Goal: Task Accomplishment & Management: Use online tool/utility

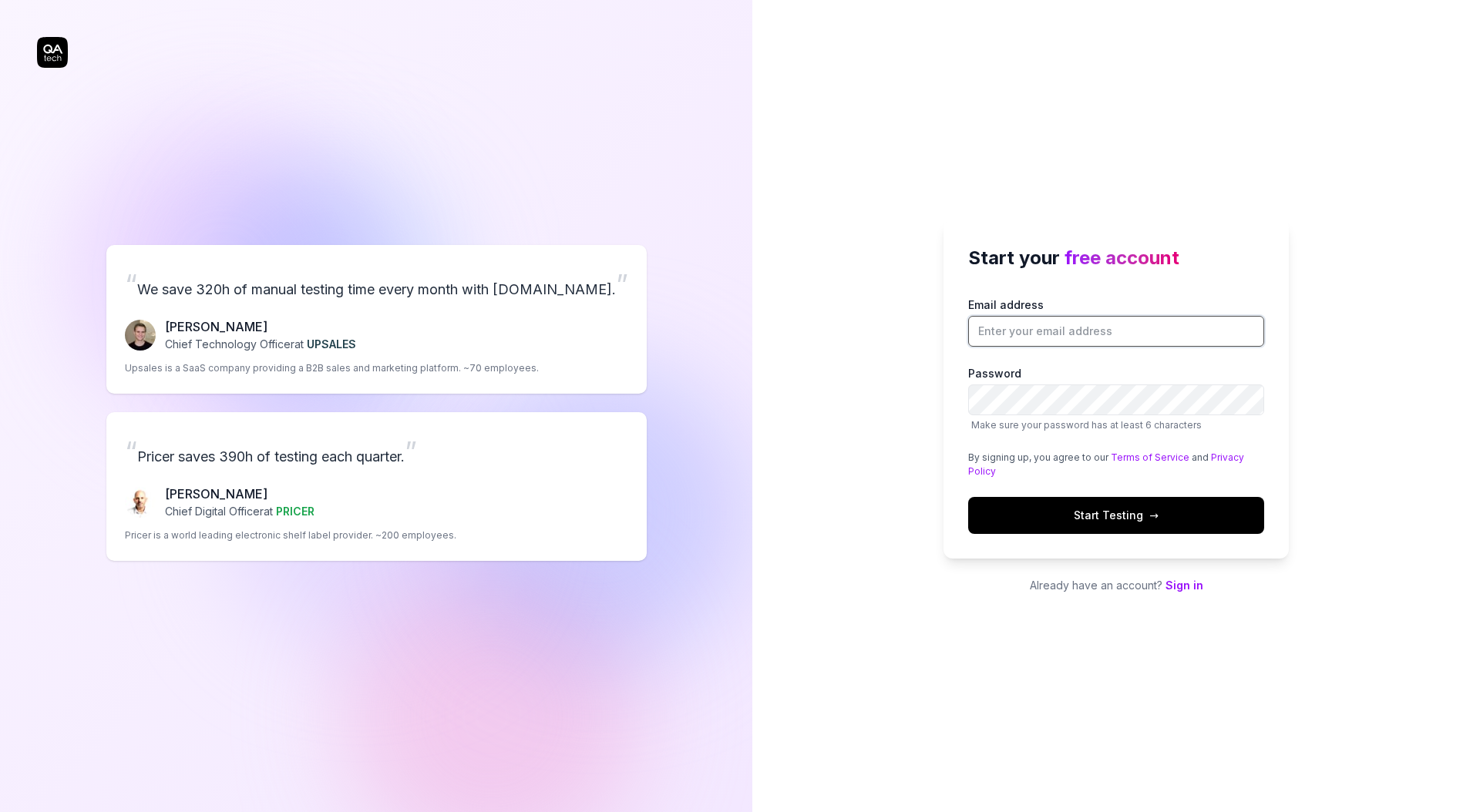
drag, startPoint x: 1173, startPoint y: 338, endPoint x: 1165, endPoint y: 340, distance: 8.2
click at [1171, 338] on input "Email address" at bounding box center [1116, 331] width 296 height 31
type input "[EMAIL_ADDRESS][DOMAIN_NAME]"
click at [1094, 517] on span "Start Testing →" at bounding box center [1116, 514] width 85 height 16
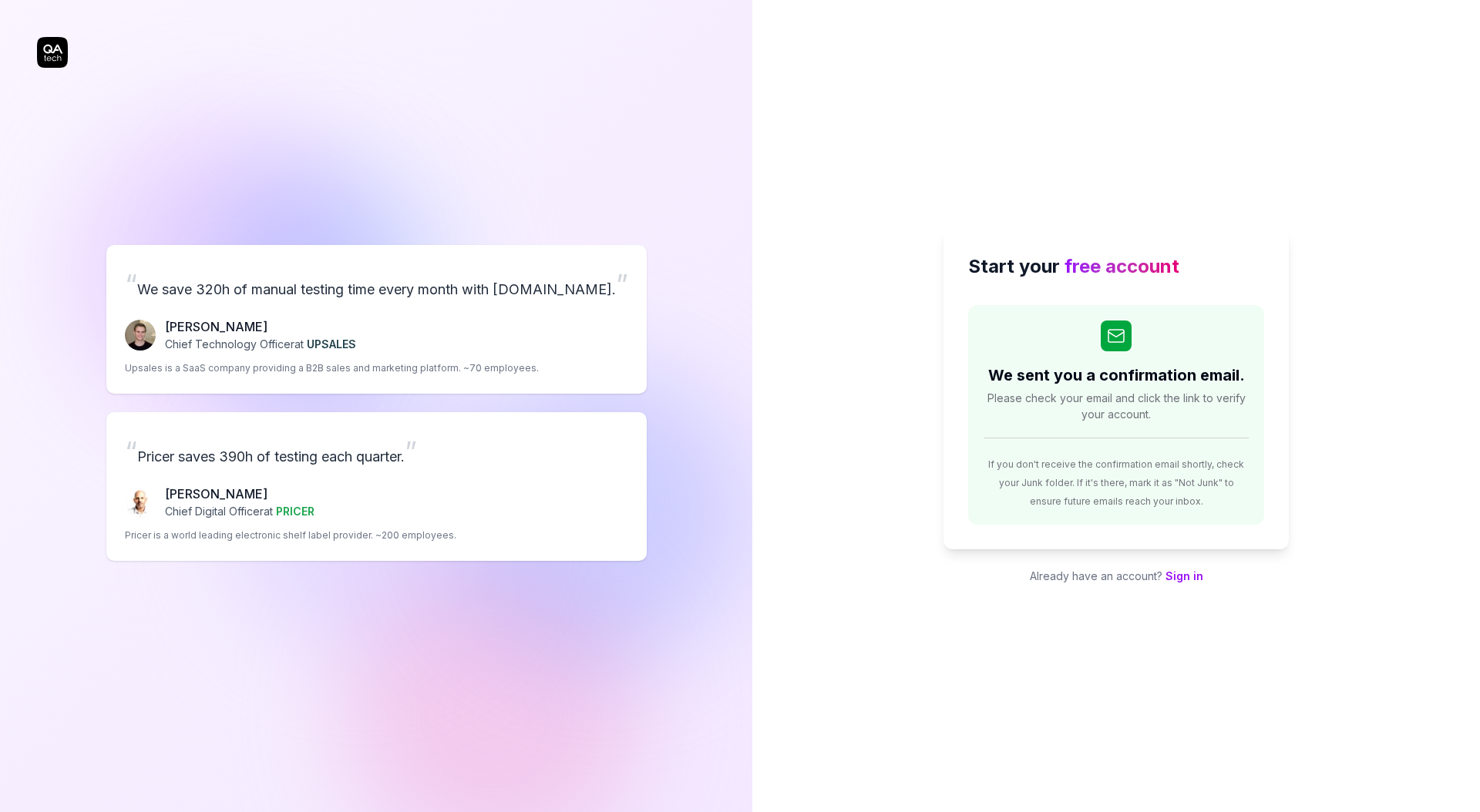
click at [837, 300] on div "Start your free account We sent you a confirmation email. Please check your ema…" at bounding box center [1116, 406] width 728 height 812
click at [1185, 577] on link "Sign in" at bounding box center [1185, 575] width 38 height 13
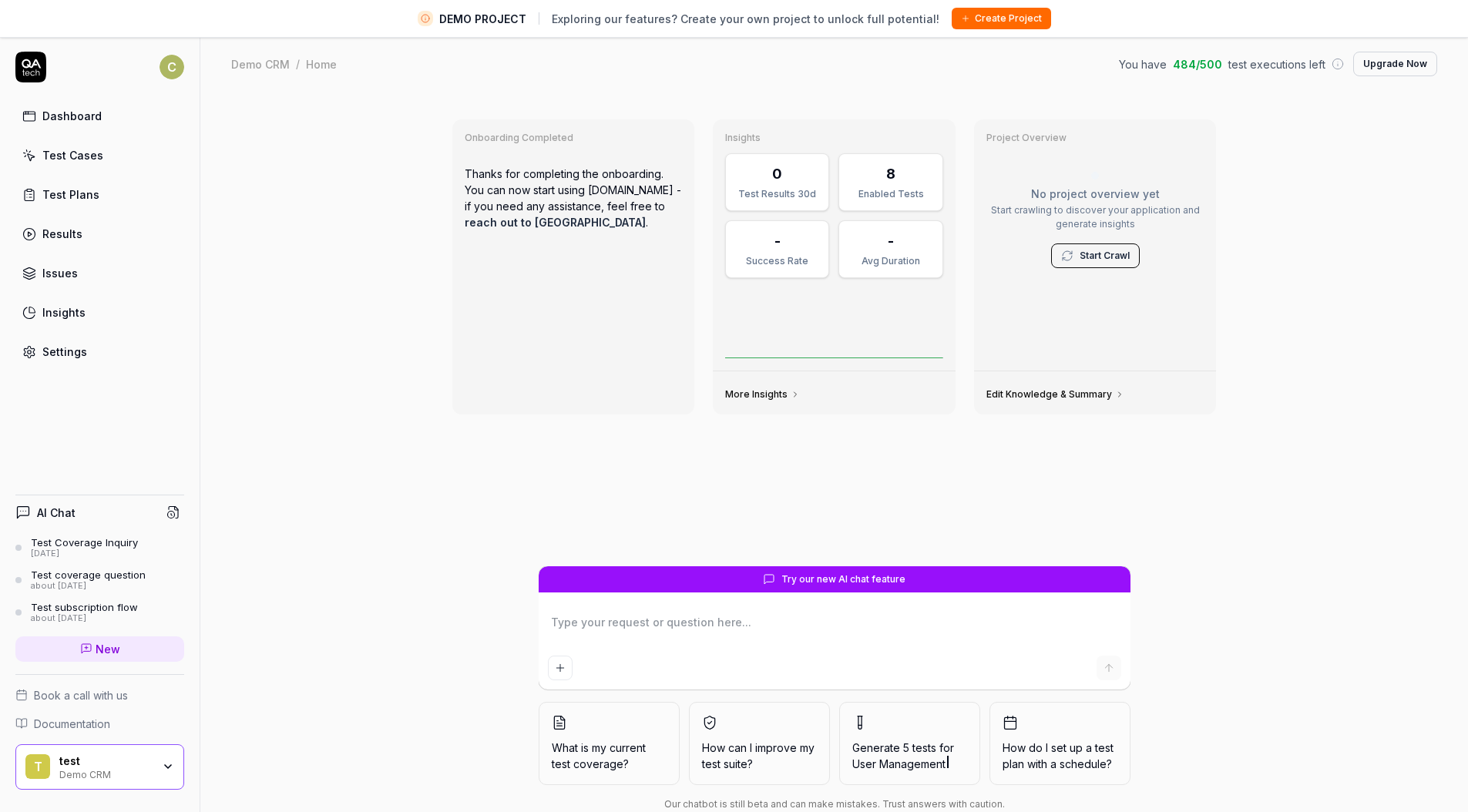
click at [282, 362] on div "Onboarding Completed Thanks for completing the onboarding. You can now start us…" at bounding box center [834, 470] width 1267 height 756
click at [105, 160] on link "Test Cases" at bounding box center [99, 155] width 169 height 30
type textarea "*"
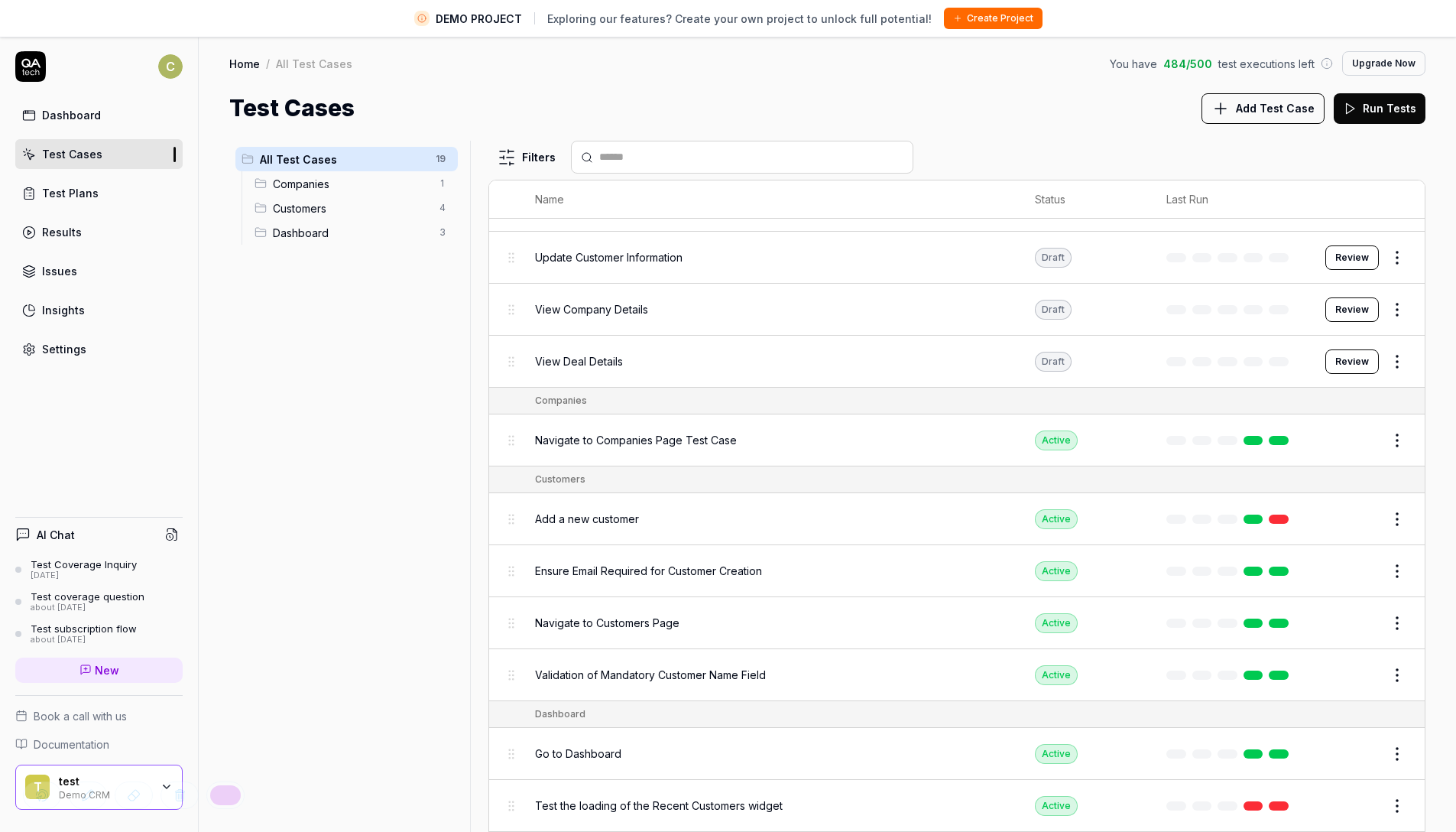
scroll to position [431, 0]
